Goal: Transaction & Acquisition: Obtain resource

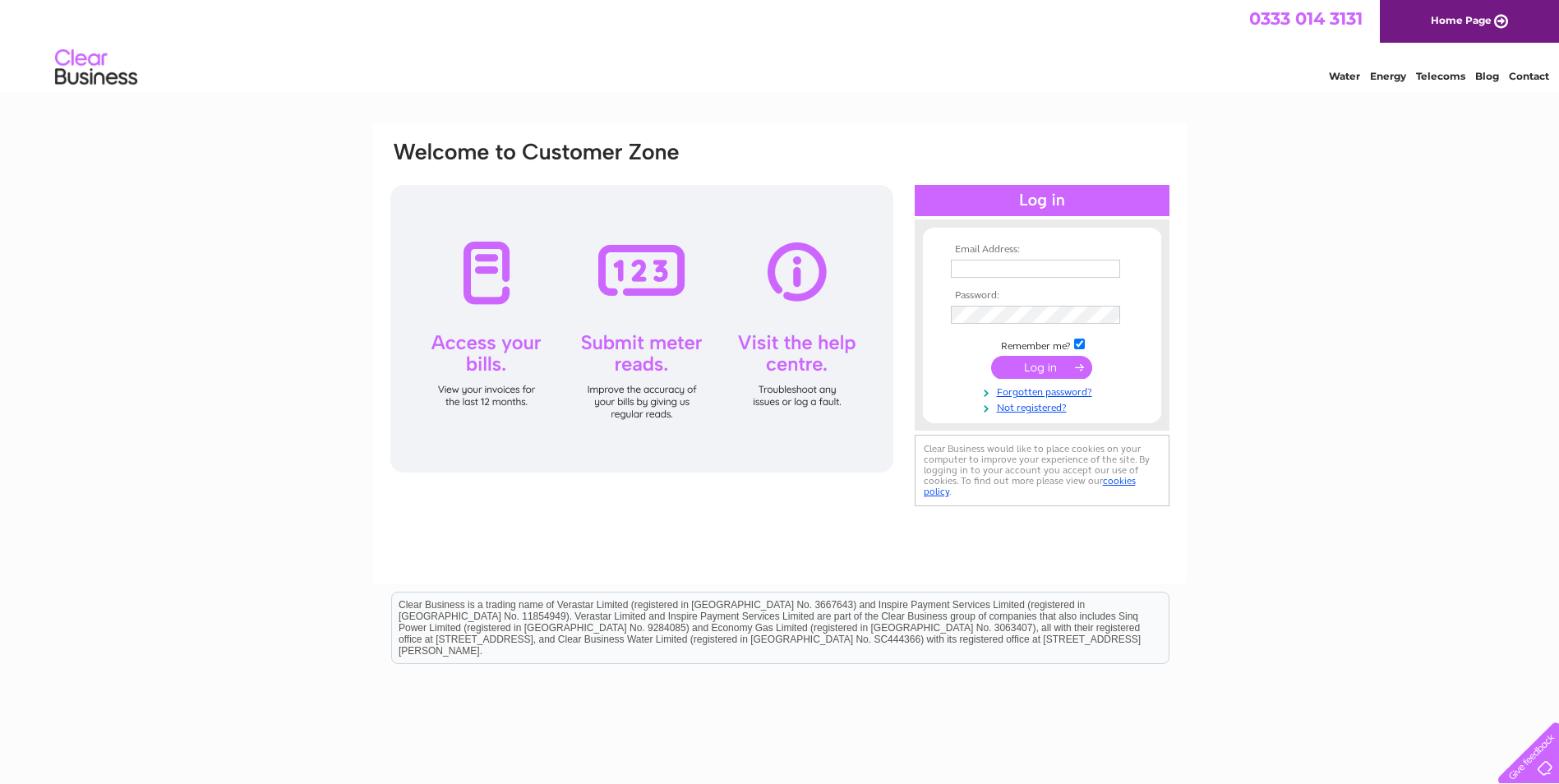
type input "[EMAIL_ADDRESS][DOMAIN_NAME]"
click at [1040, 366] on input "submit" at bounding box center [1042, 368] width 102 height 23
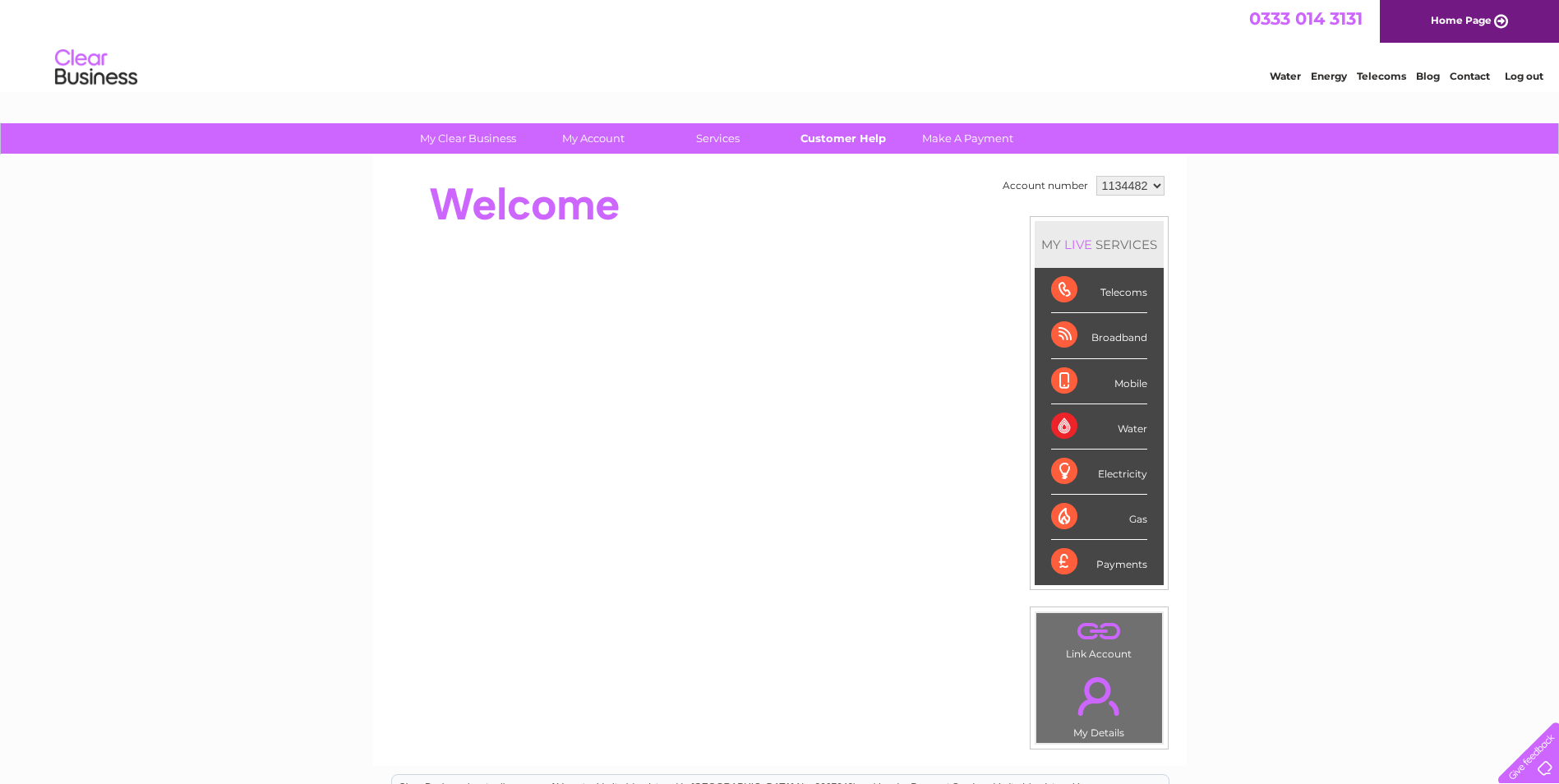
click at [837, 139] on link "Customer Help" at bounding box center [843, 139] width 136 height 31
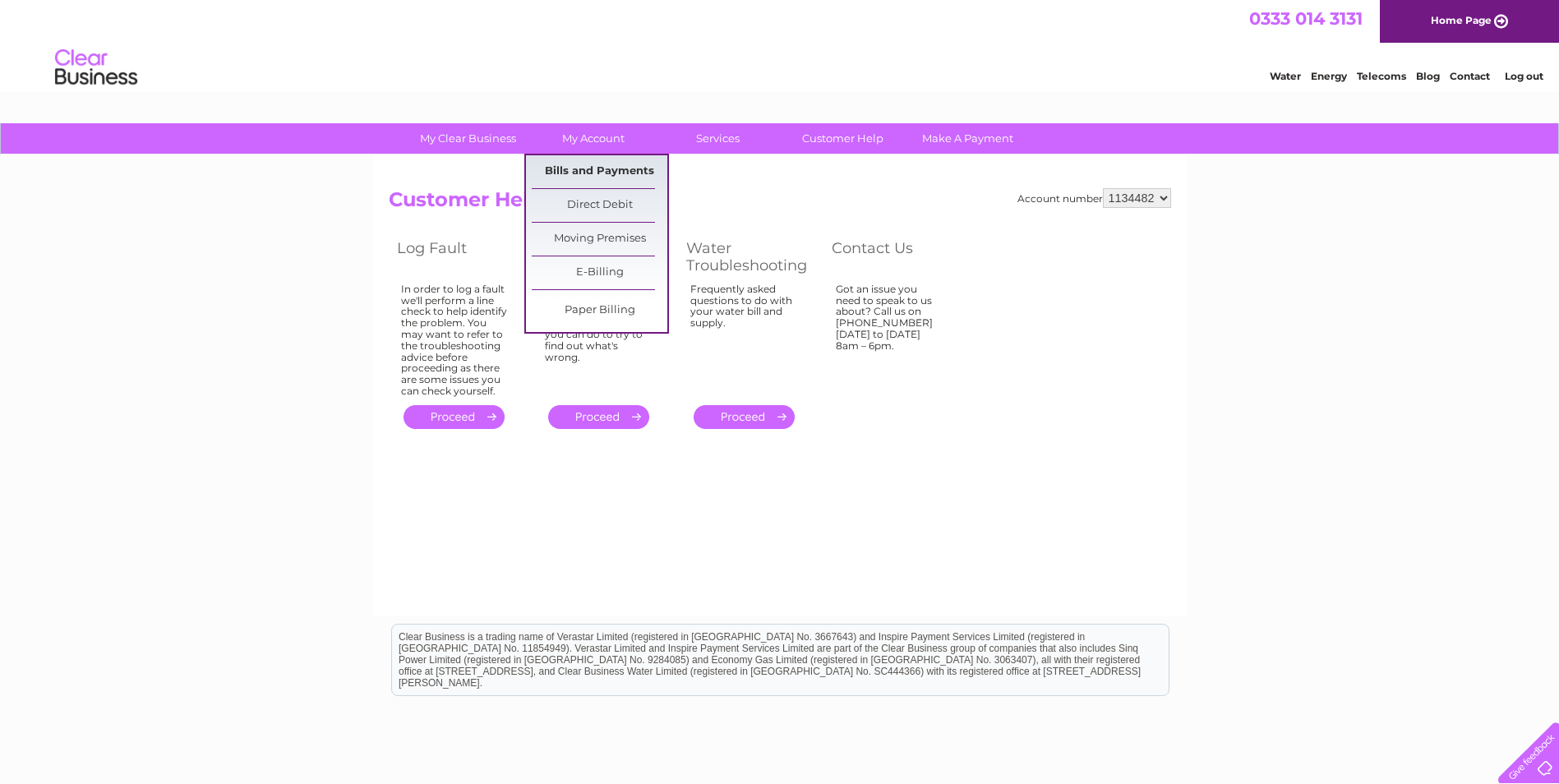
click at [595, 167] on link "Bills and Payments" at bounding box center [599, 171] width 136 height 33
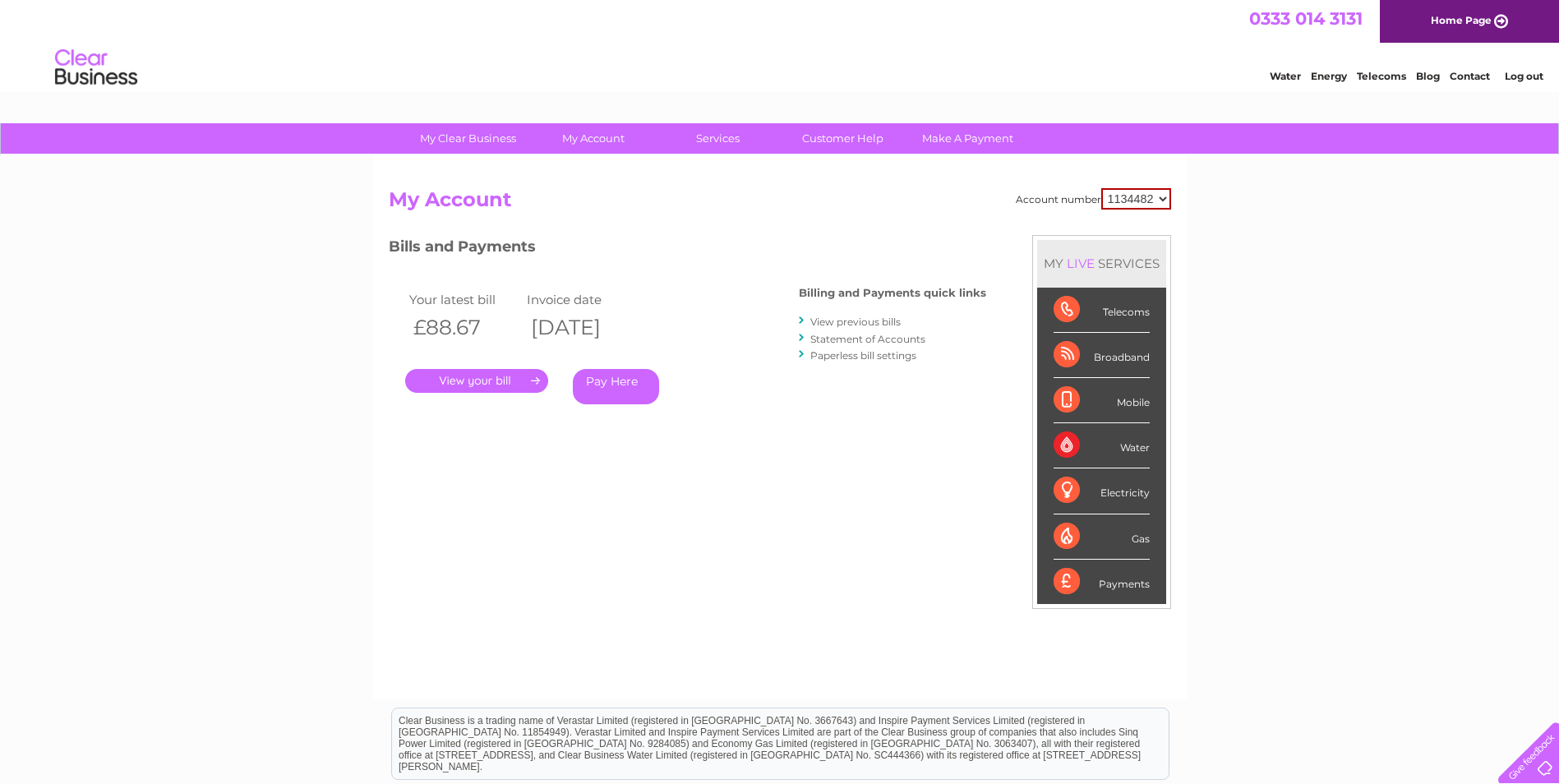
click at [484, 387] on link "." at bounding box center [476, 380] width 143 height 24
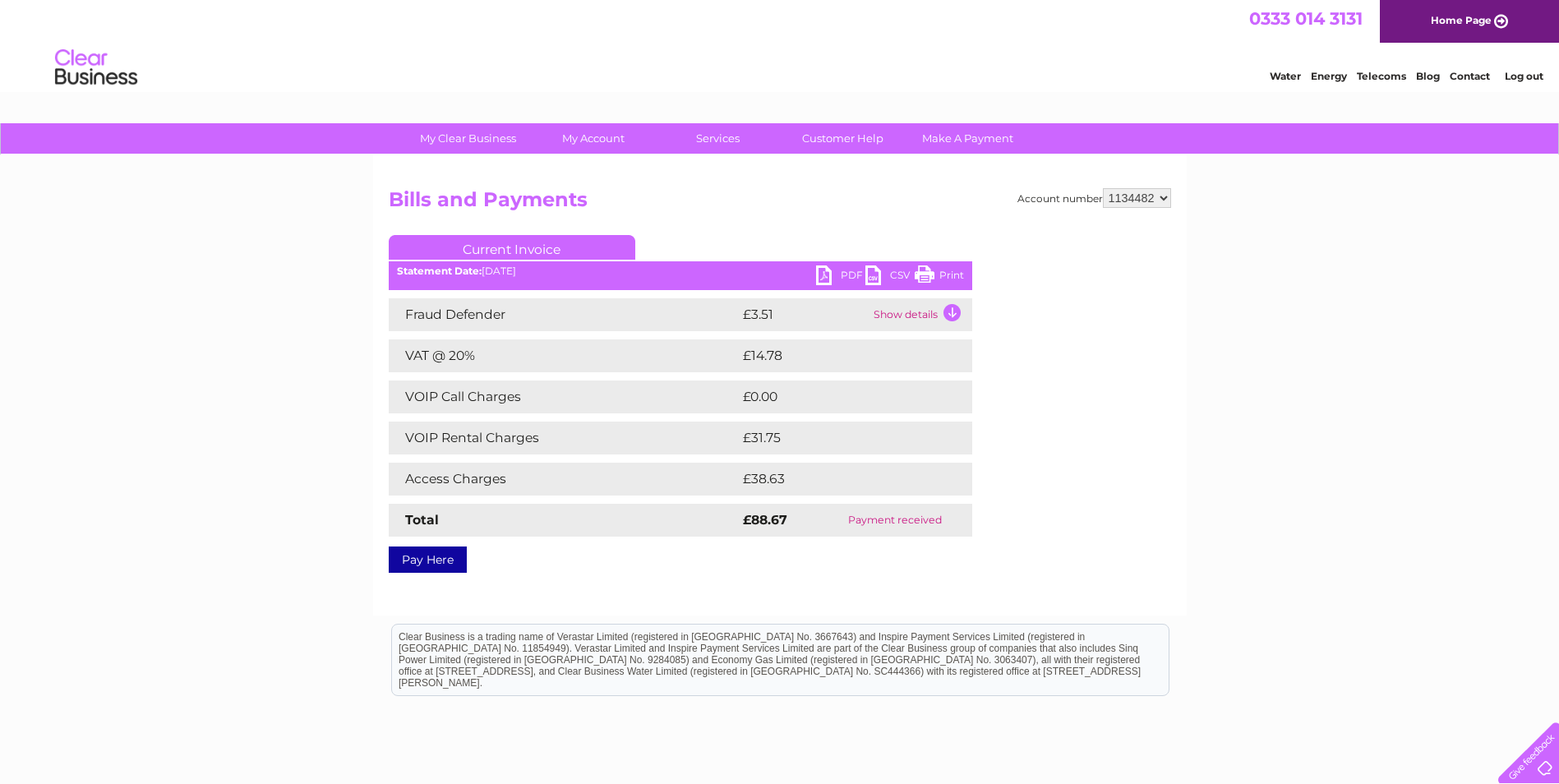
click at [839, 269] on link "PDF" at bounding box center [840, 277] width 49 height 24
click at [871, 139] on link "Customer Help" at bounding box center [843, 139] width 136 height 31
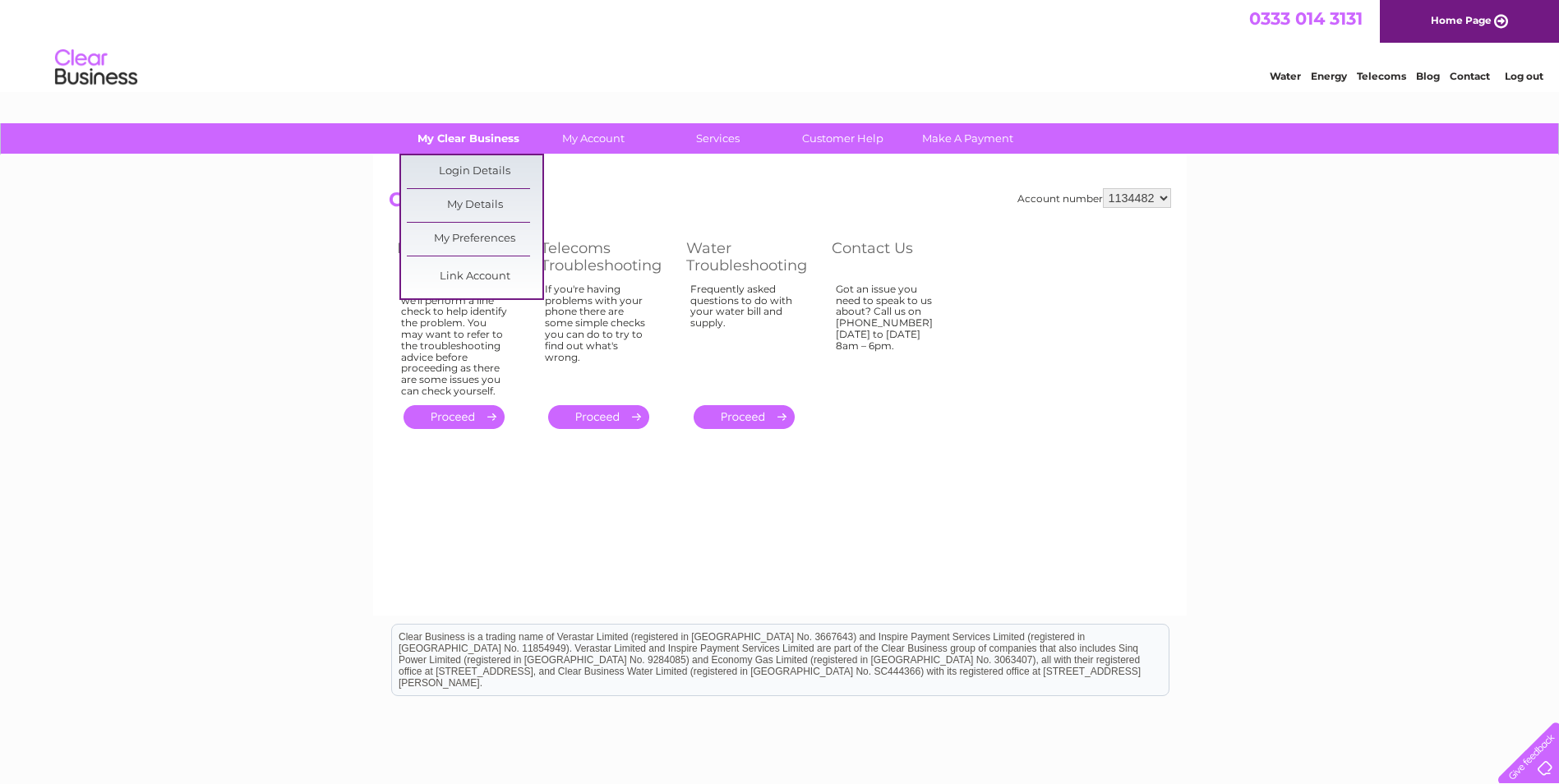
click at [458, 133] on link "My Clear Business" at bounding box center [468, 139] width 136 height 31
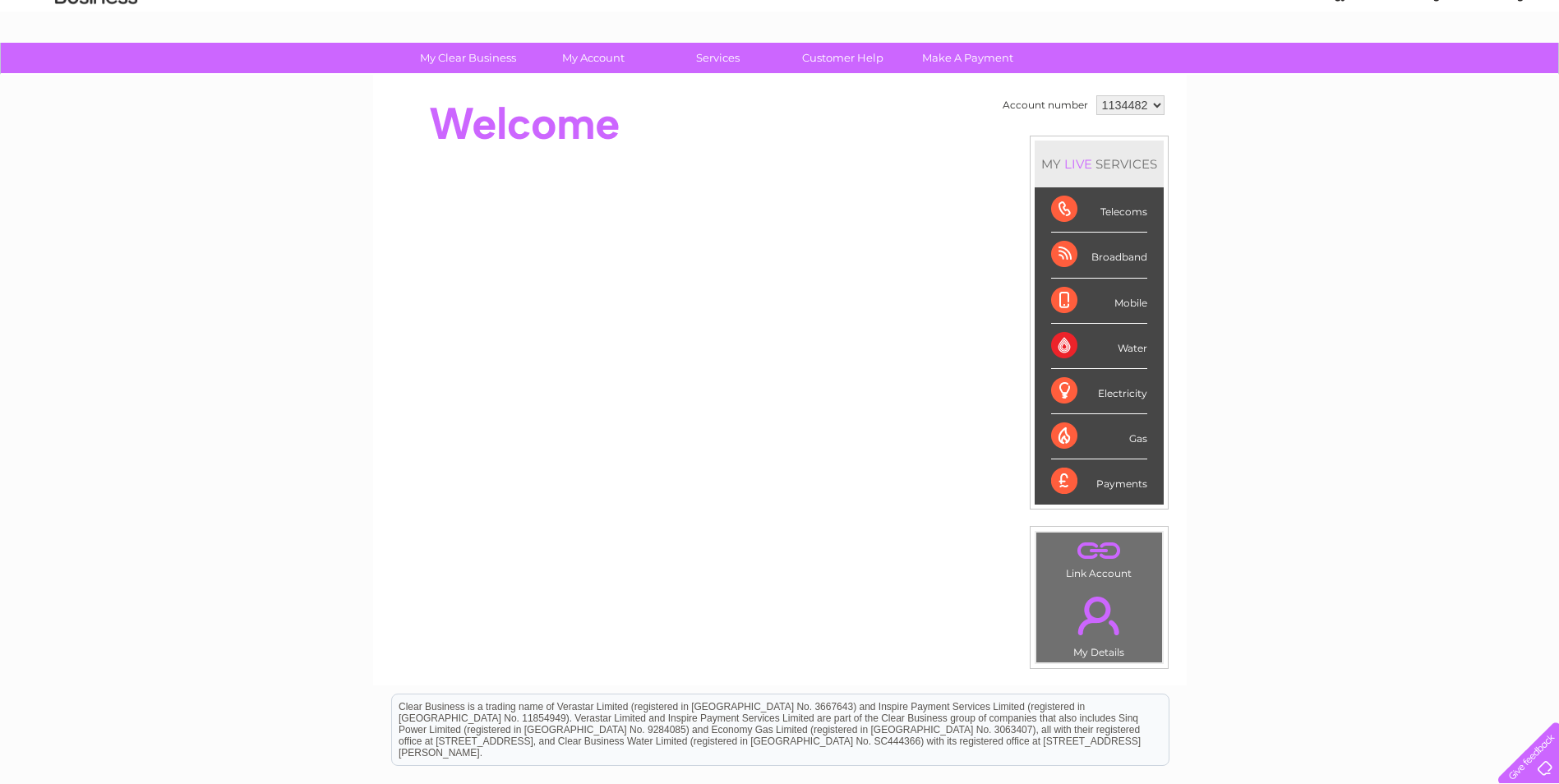
scroll to position [29, 0]
